Goal: Task Accomplishment & Management: Manage account settings

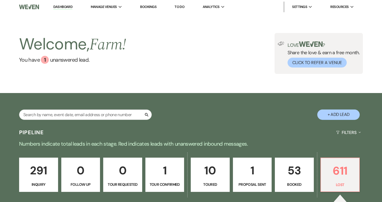
select select "8"
select select "11"
select select "8"
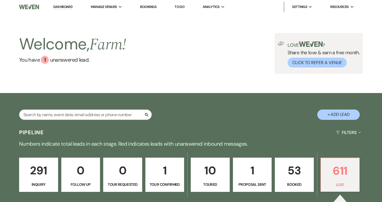
select select "8"
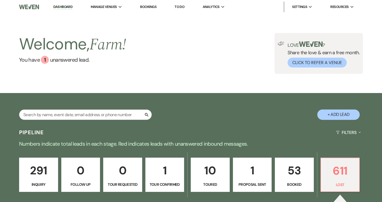
select select "8"
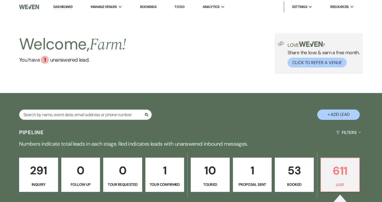
select select "8"
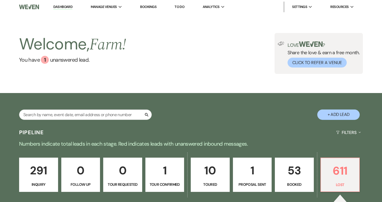
select select "8"
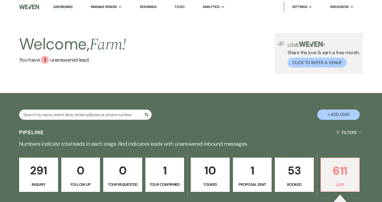
select select "8"
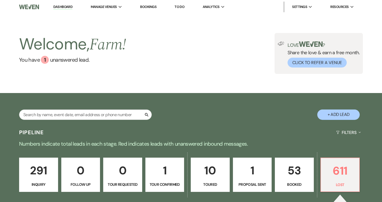
select select "8"
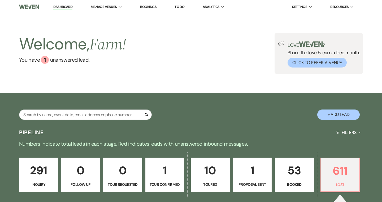
select select "8"
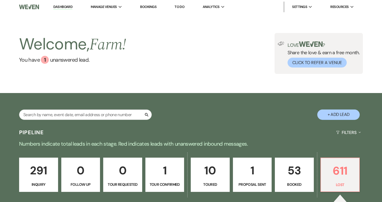
select select "8"
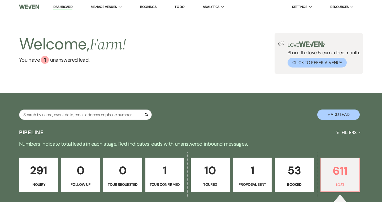
select select "8"
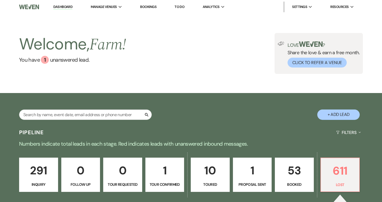
select select "8"
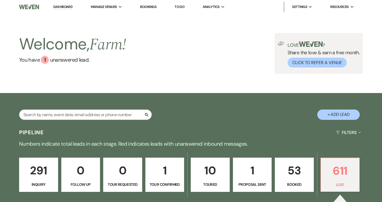
select select "8"
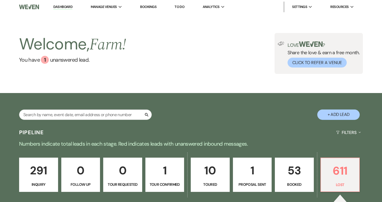
select select "8"
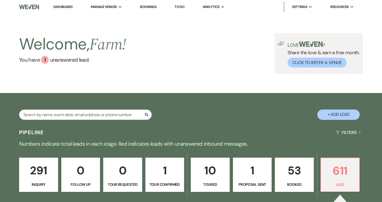
select select "8"
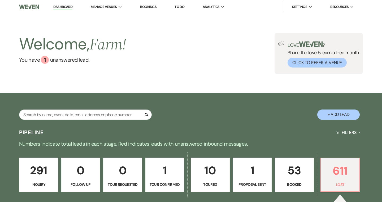
select select "8"
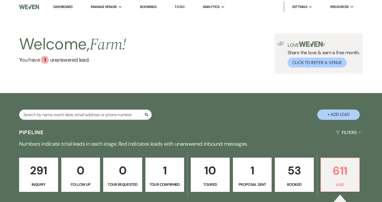
select select "8"
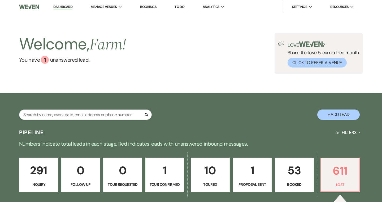
select select "8"
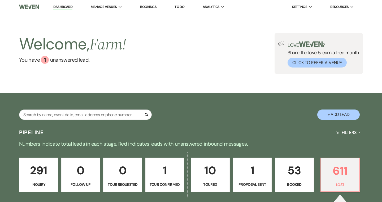
select select "8"
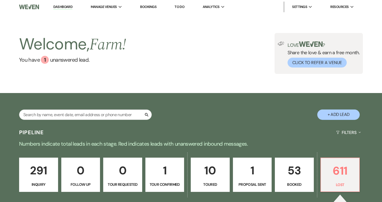
select select "8"
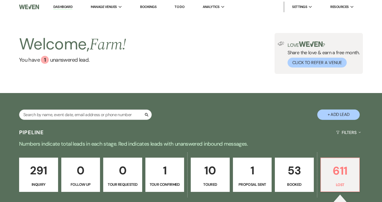
select select "8"
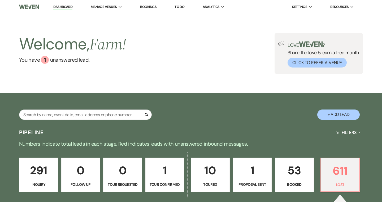
select select "8"
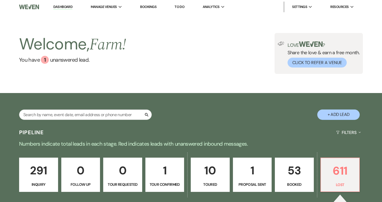
select select "8"
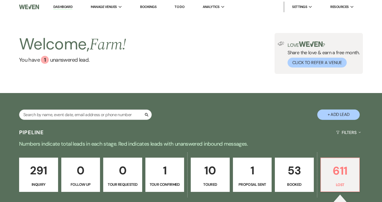
select select "8"
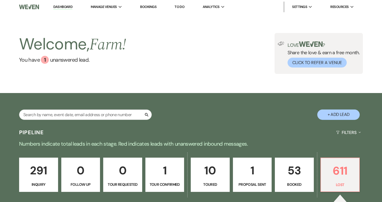
select select "8"
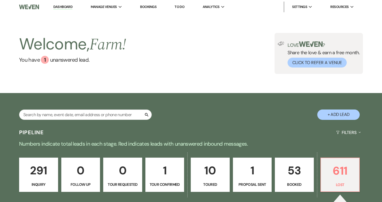
select select "8"
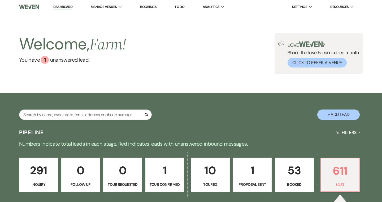
select select "8"
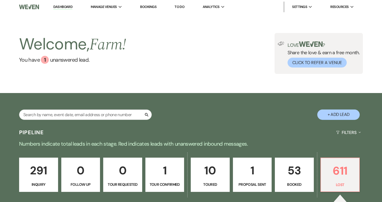
select select "8"
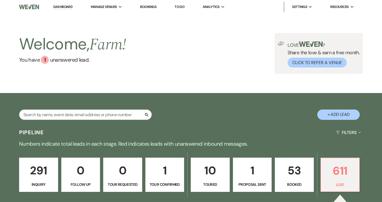
select select "8"
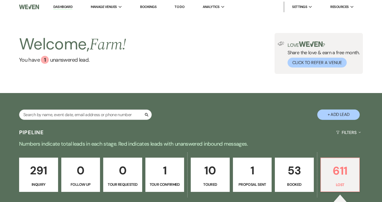
select select "8"
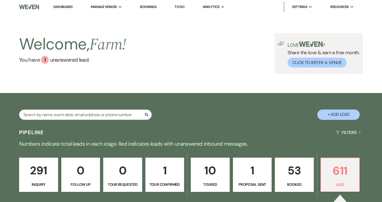
select select "8"
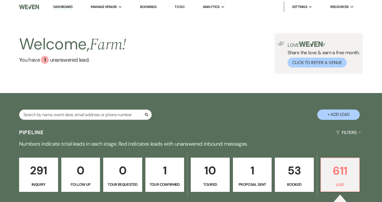
select select "8"
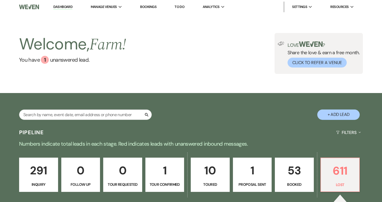
select select "8"
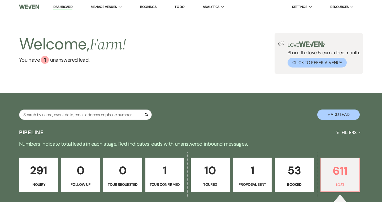
select select "8"
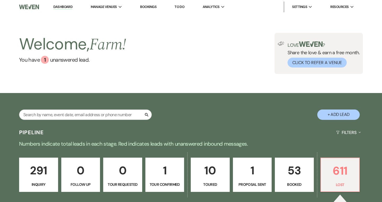
select select "8"
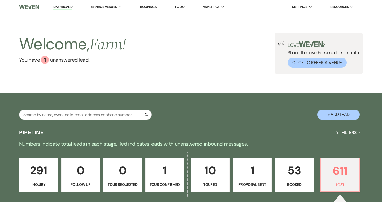
select select "8"
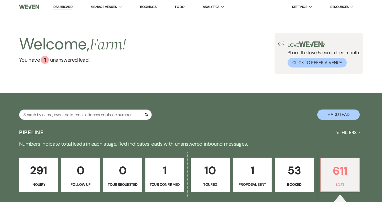
select select "8"
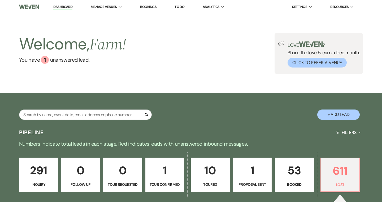
select select "8"
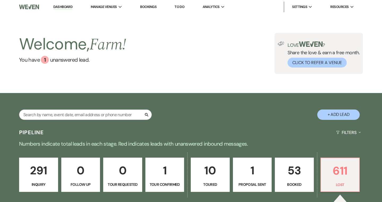
select select "8"
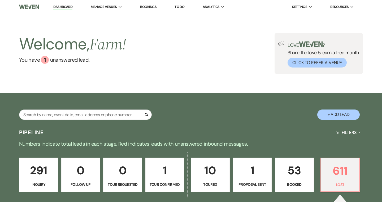
select select "8"
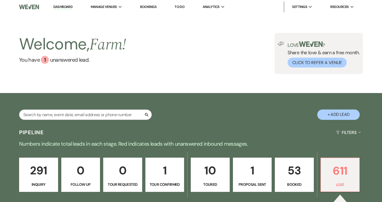
select select "8"
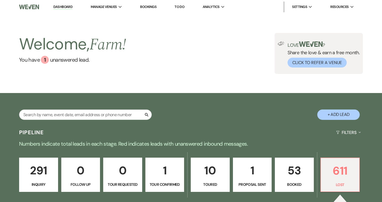
scroll to position [71, 0]
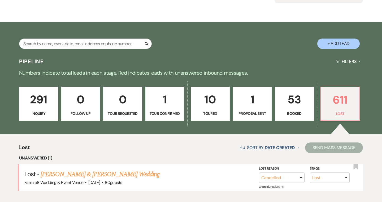
click at [313, 94] on link "53 Booked" at bounding box center [294, 103] width 39 height 34
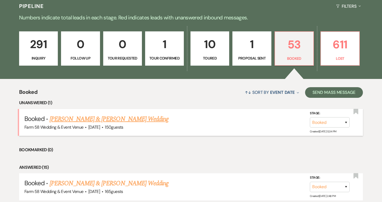
click at [116, 120] on link "[PERSON_NAME] & [PERSON_NAME] Wedding" at bounding box center [109, 119] width 119 height 10
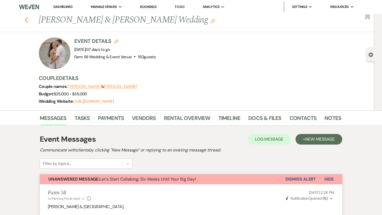
click at [25, 20] on use "button" at bounding box center [26, 20] width 3 height 6
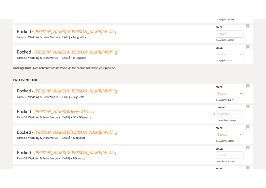
scroll to position [675, 0]
